Goal: Task Accomplishment & Management: Manage account settings

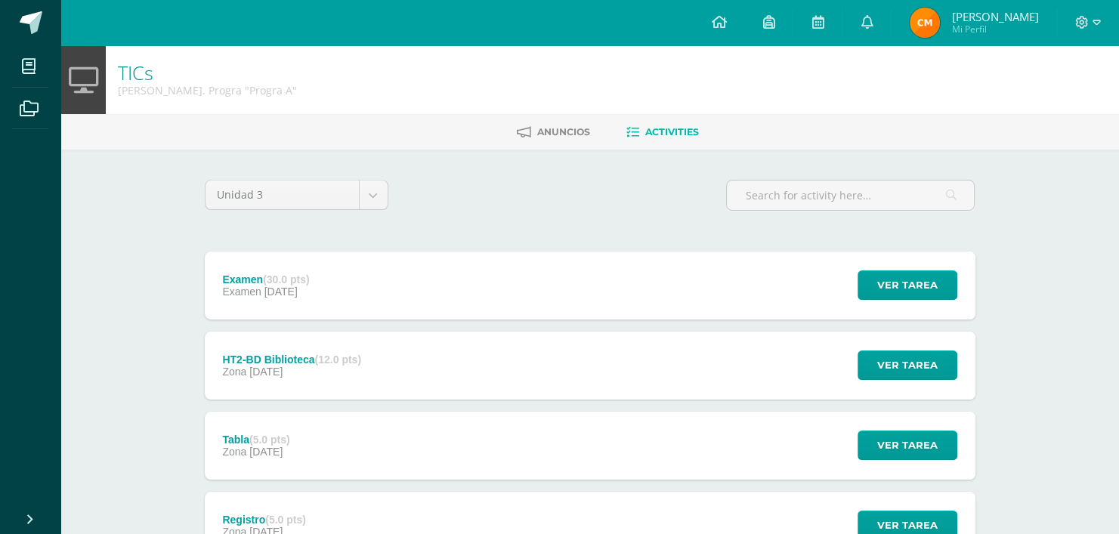
click at [1103, 26] on div at bounding box center [1088, 22] width 62 height 45
click at [1084, 17] on icon at bounding box center [1082, 23] width 14 height 14
click at [1053, 101] on link "Logout" at bounding box center [1041, 103] width 118 height 22
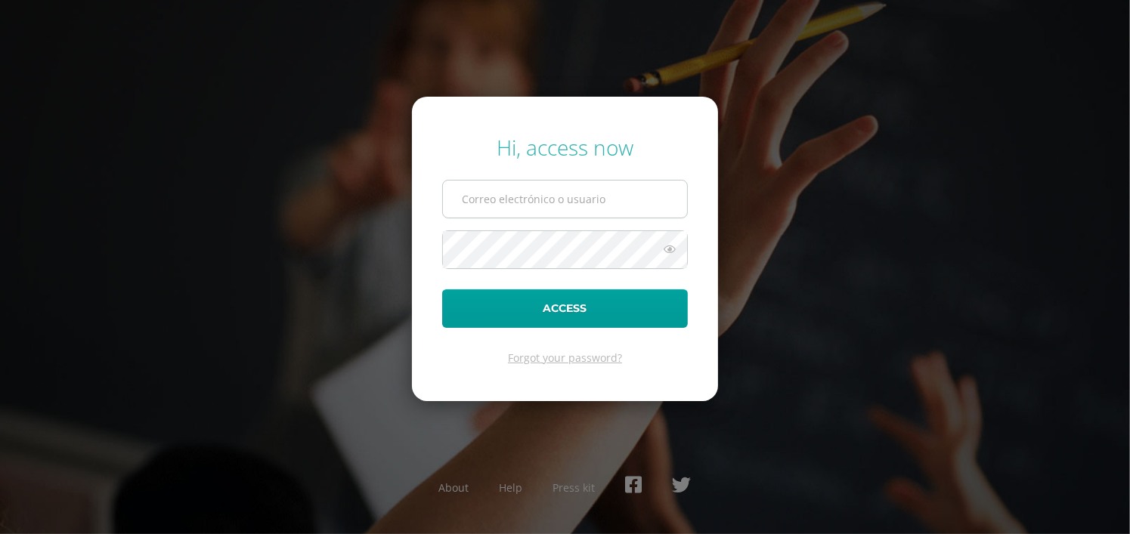
click at [558, 205] on input "text" at bounding box center [565, 199] width 244 height 37
type input "grijalva.jd@continentalamericano.edu.gt"
click at [668, 247] on icon at bounding box center [670, 249] width 20 height 18
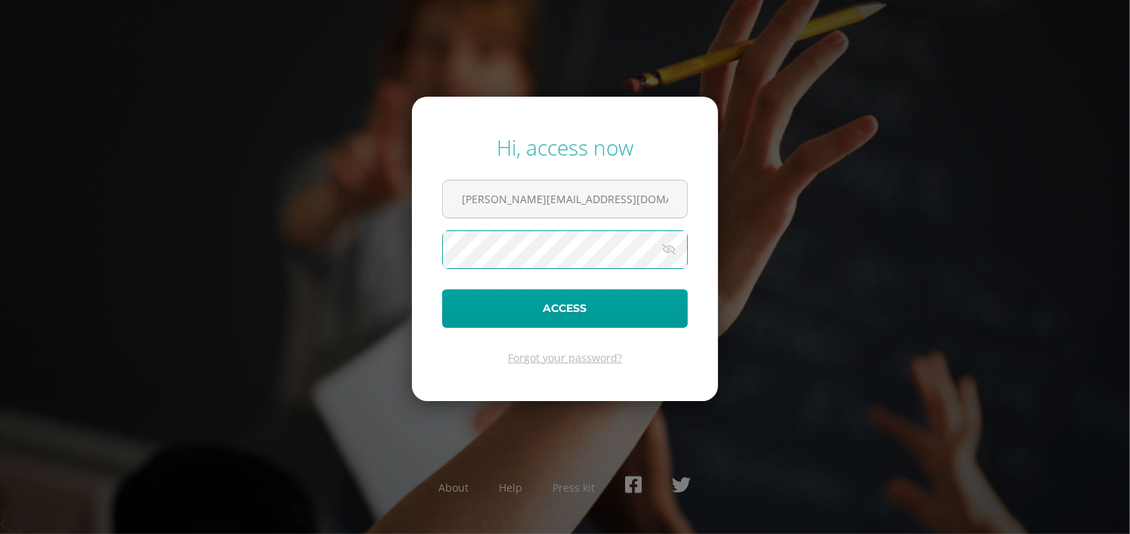
click at [442, 289] on button "Access" at bounding box center [565, 308] width 246 height 39
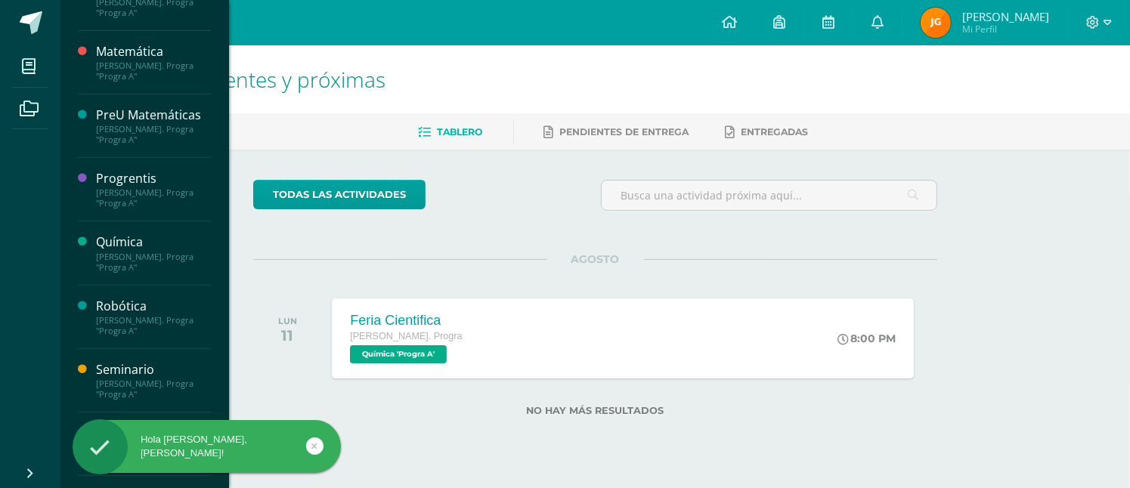
scroll to position [625, 0]
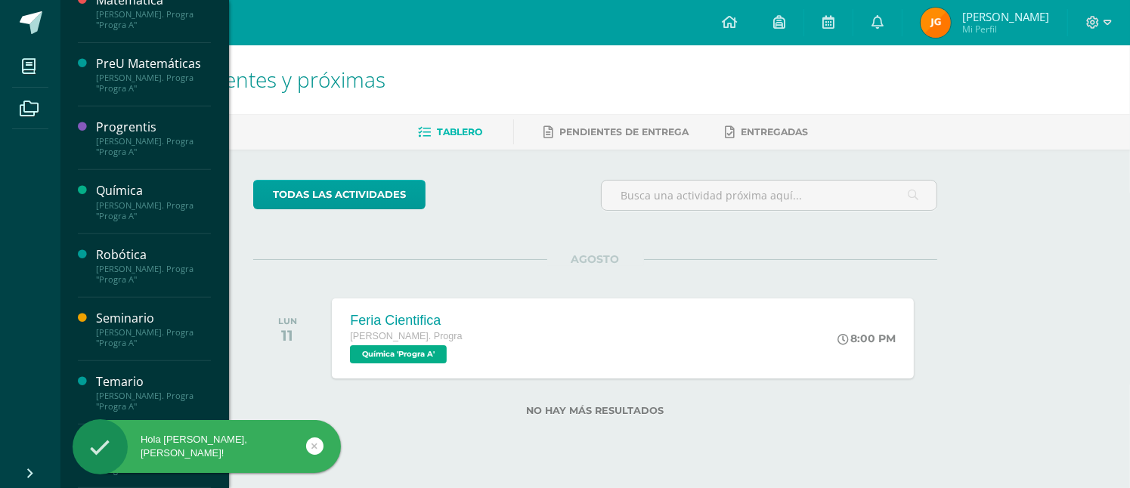
click at [69, 457] on div "Administración Quinto Bach. Progra "Progra A" Biología Quinto Bach. Progra "Pro…" at bounding box center [144, 244] width 169 height 488
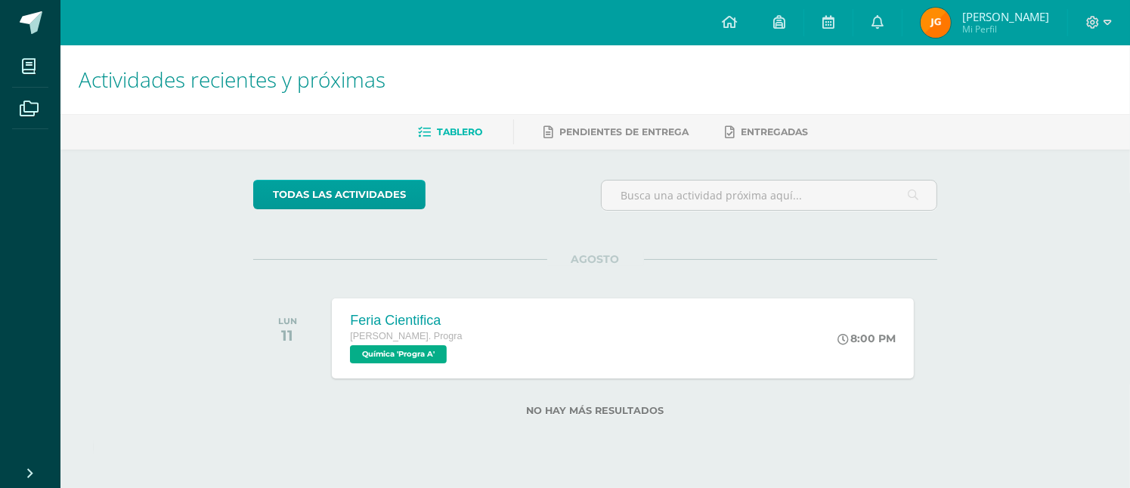
click at [123, 475] on div "Hola Juan David, bienvenido a Edoo!" at bounding box center [231, 449] width 276 height 58
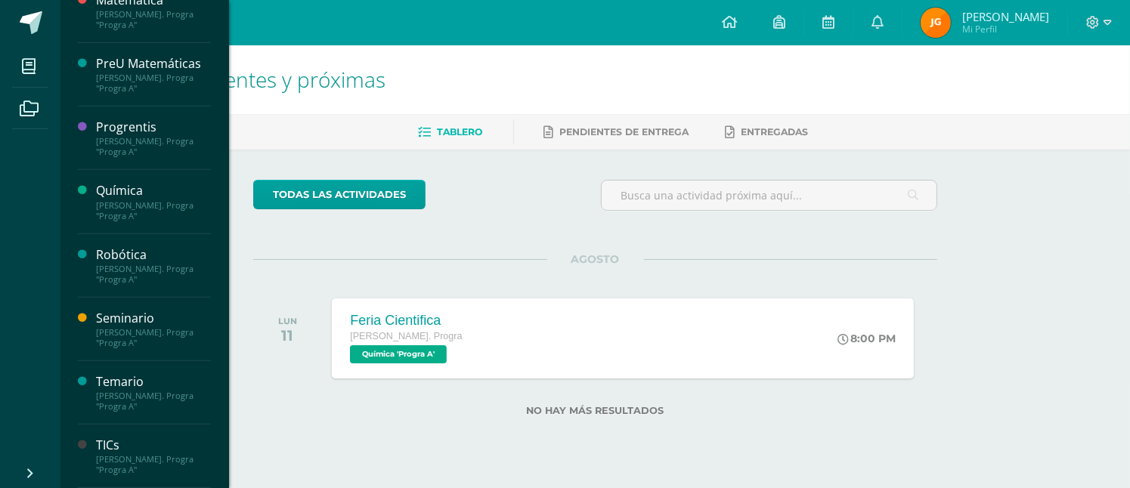
click at [109, 441] on div "TICs" at bounding box center [153, 445] width 115 height 17
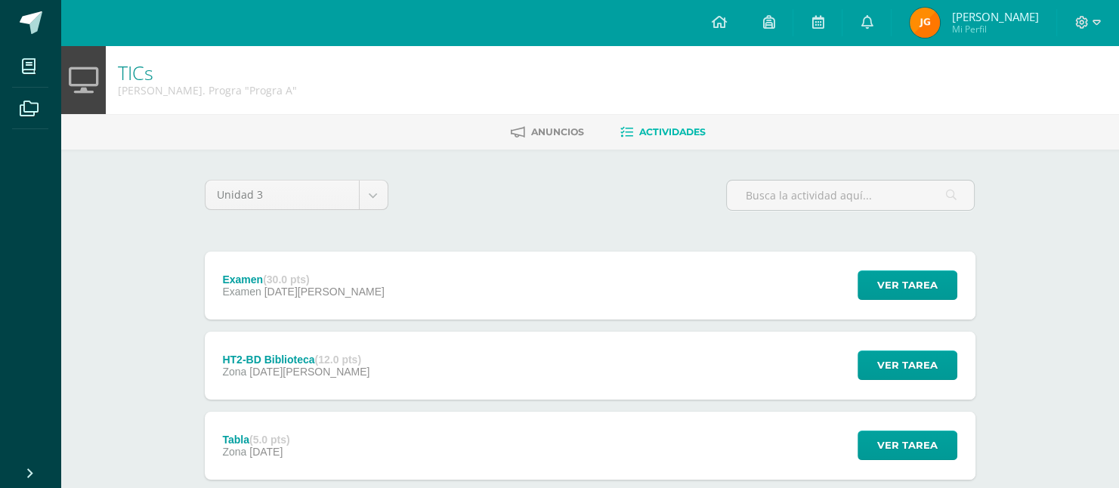
click at [851, 257] on div "Ver tarea" at bounding box center [905, 286] width 141 height 68
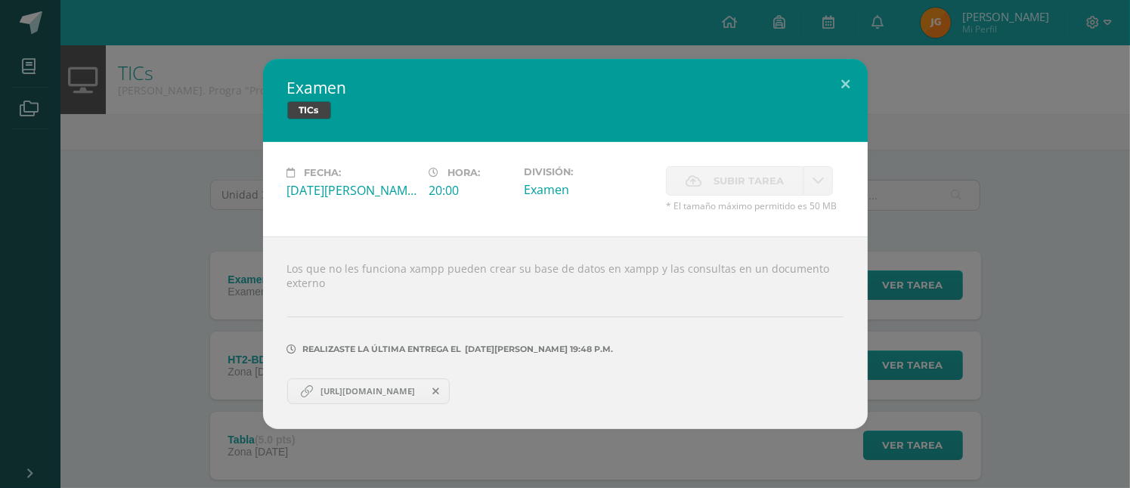
click at [372, 386] on span "https://docs.google.com/document/d/1n2GqIKx8QPmLkLUwxzWnrCxSgBBQescEQhz7hNG3tvM…" at bounding box center [368, 391] width 110 height 12
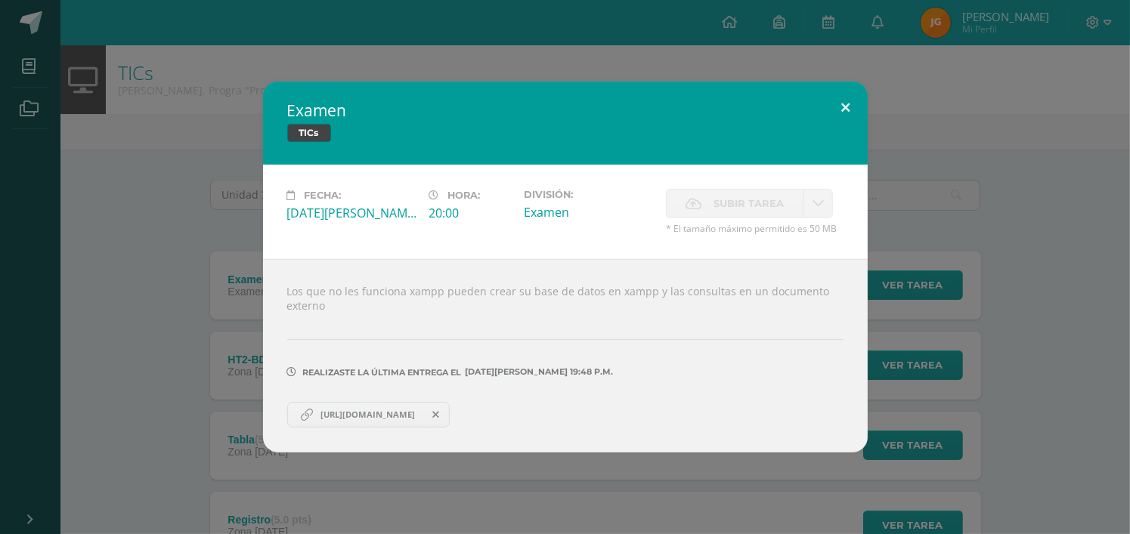
click at [836, 107] on button at bounding box center [845, 107] width 43 height 51
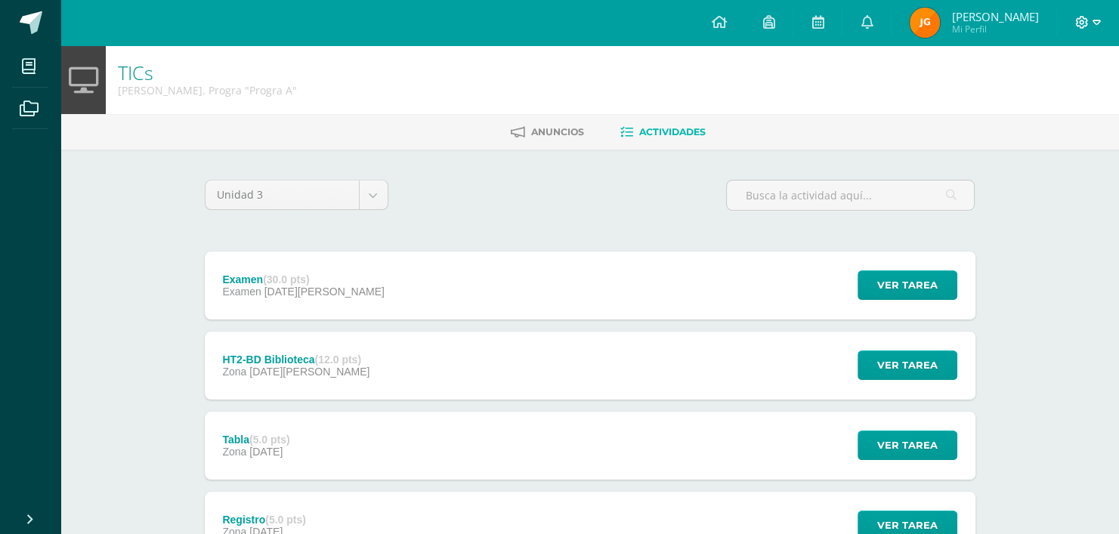
click at [1099, 20] on icon at bounding box center [1097, 22] width 8 height 5
click at [1059, 99] on span "Cerrar sesión" at bounding box center [1049, 103] width 68 height 14
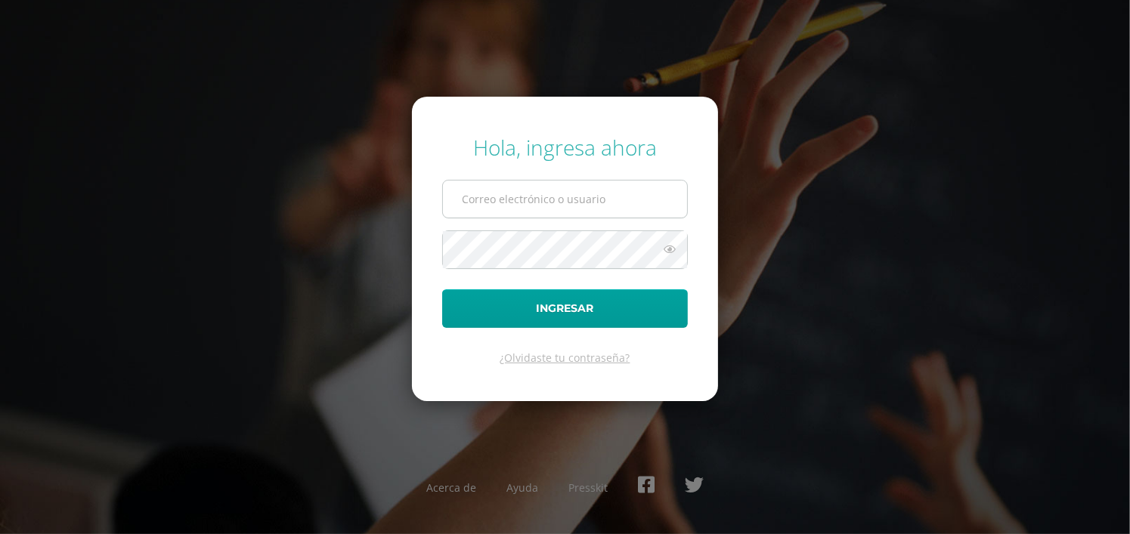
click at [605, 208] on input "text" at bounding box center [565, 199] width 244 height 37
type input "mendieta.ce@continentalamericano.edu.gt"
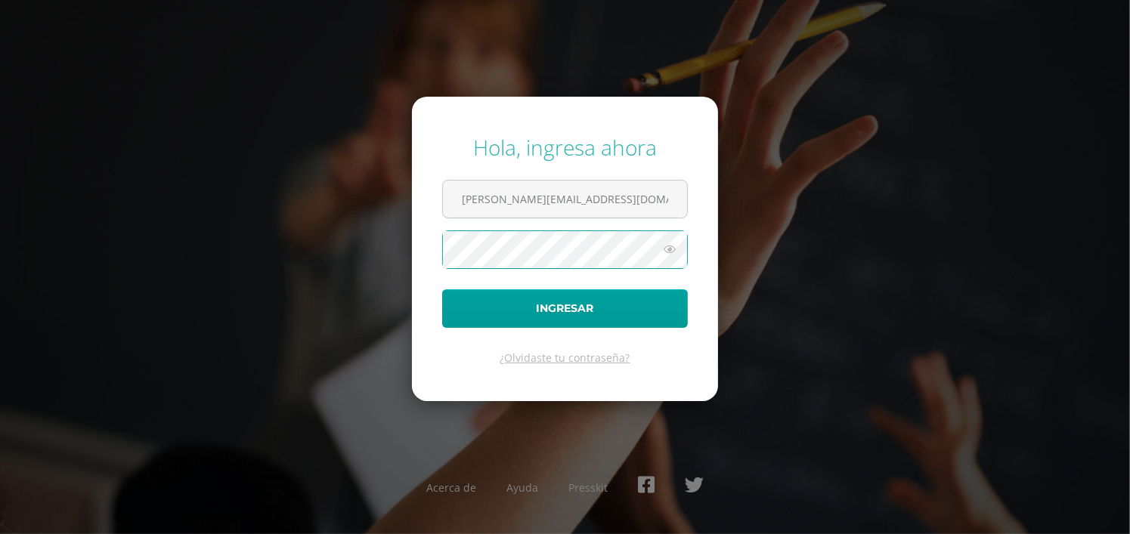
click at [671, 247] on icon at bounding box center [670, 249] width 20 height 18
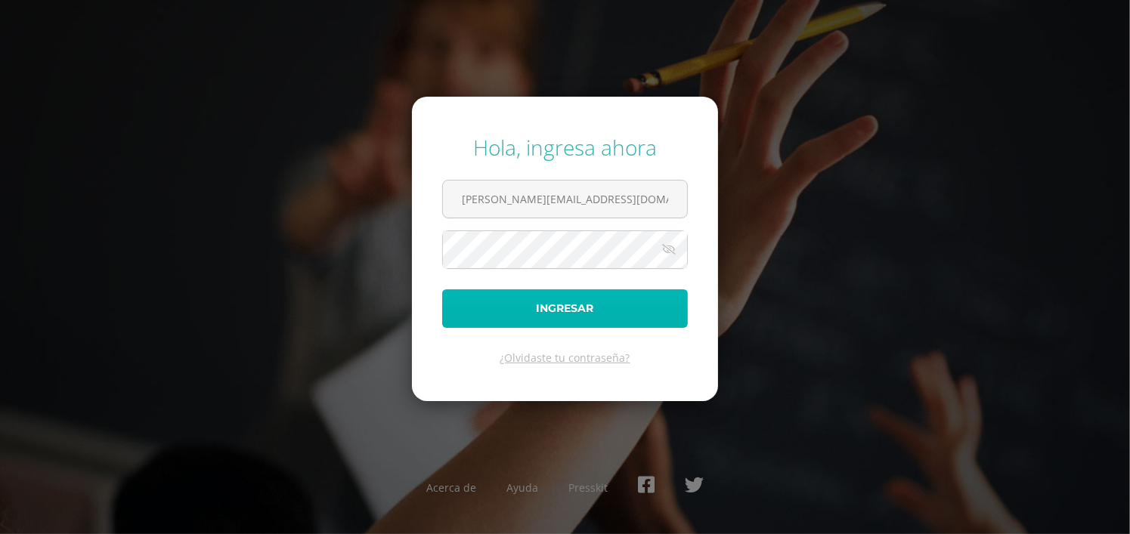
click at [627, 305] on button "Ingresar" at bounding box center [565, 308] width 246 height 39
